Goal: Information Seeking & Learning: Learn about a topic

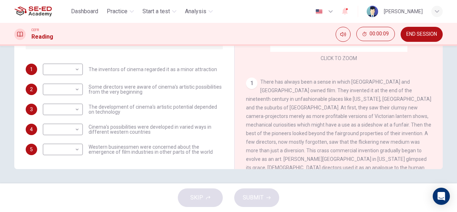
scroll to position [36, 0]
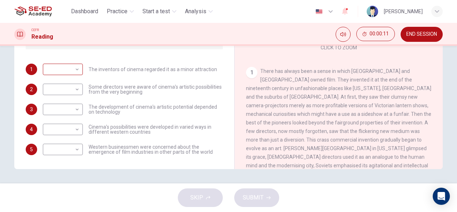
click at [74, 70] on body "This site uses cookies, as explained in our Privacy Policy . If you agree to th…" at bounding box center [228, 106] width 457 height 212
click at [74, 70] on div at bounding box center [228, 106] width 457 height 212
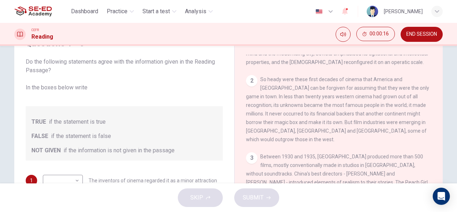
scroll to position [0, 0]
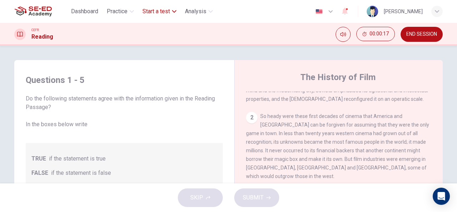
click at [154, 14] on span "Start a test" at bounding box center [157, 11] width 28 height 9
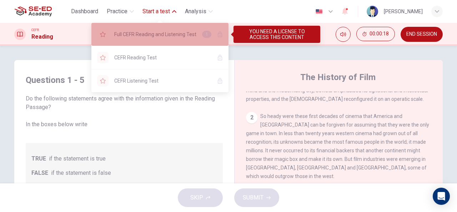
click at [145, 39] on div "Full CEFR Reading and Listening Test 1" at bounding box center [159, 34] width 137 height 23
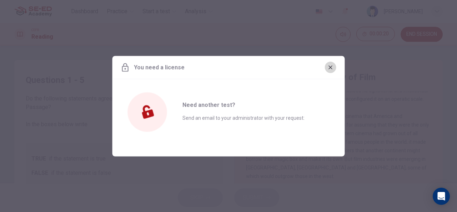
click at [329, 68] on icon "button" at bounding box center [331, 67] width 6 height 6
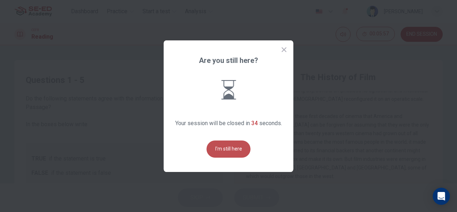
click at [239, 149] on button "I'm still here" at bounding box center [229, 148] width 44 height 17
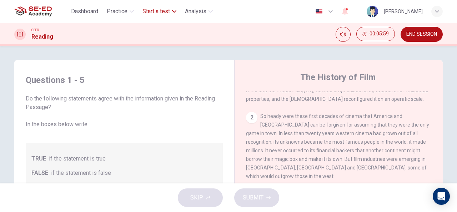
click at [148, 16] on button "Start a test" at bounding box center [160, 11] width 40 height 13
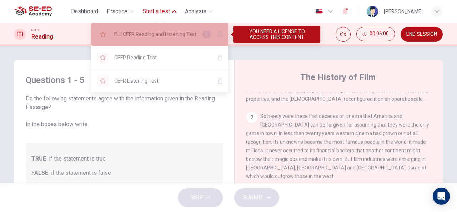
click at [144, 40] on div "Full CEFR Reading and Listening Test 1" at bounding box center [159, 34] width 137 height 23
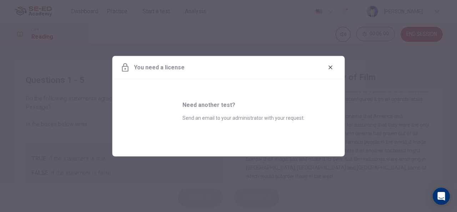
click at [144, 40] on div at bounding box center [228, 106] width 457 height 212
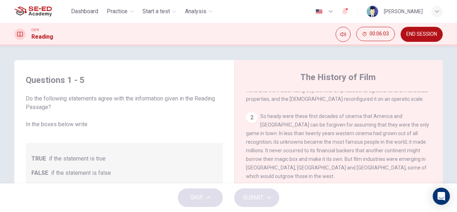
drag, startPoint x: 386, startPoint y: 35, endPoint x: 425, endPoint y: 47, distance: 41.0
click at [425, 49] on div "Dashboard Practice Start a test Analysis English en ​ Phunnawit Kaekla CEFR Rea…" at bounding box center [228, 106] width 457 height 212
click at [420, 37] on span "END SESSION" at bounding box center [422, 34] width 31 height 6
click at [263, 40] on div "CEFR Reading 00:06:04 END SESSION" at bounding box center [229, 34] width 452 height 15
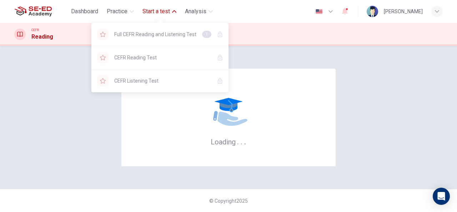
click at [152, 11] on span "Start a test" at bounding box center [157, 11] width 28 height 9
